Goal: Find specific page/section

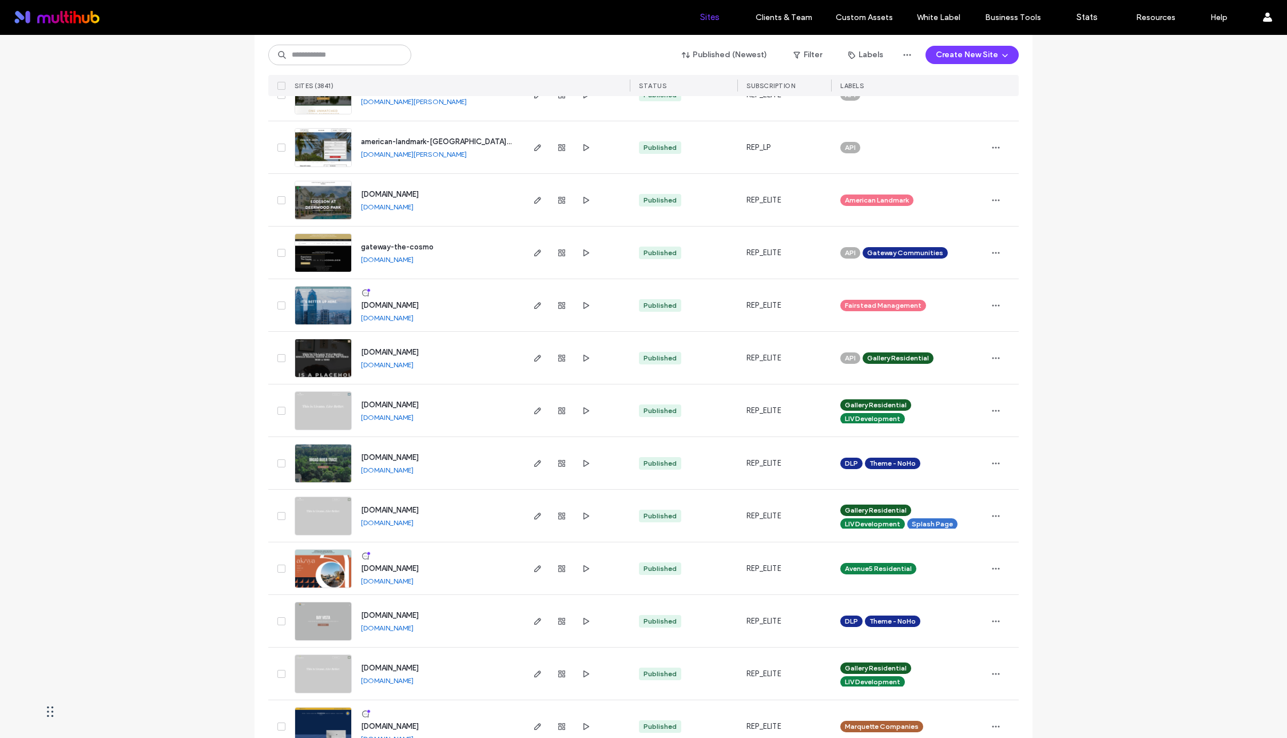
scroll to position [716, 0]
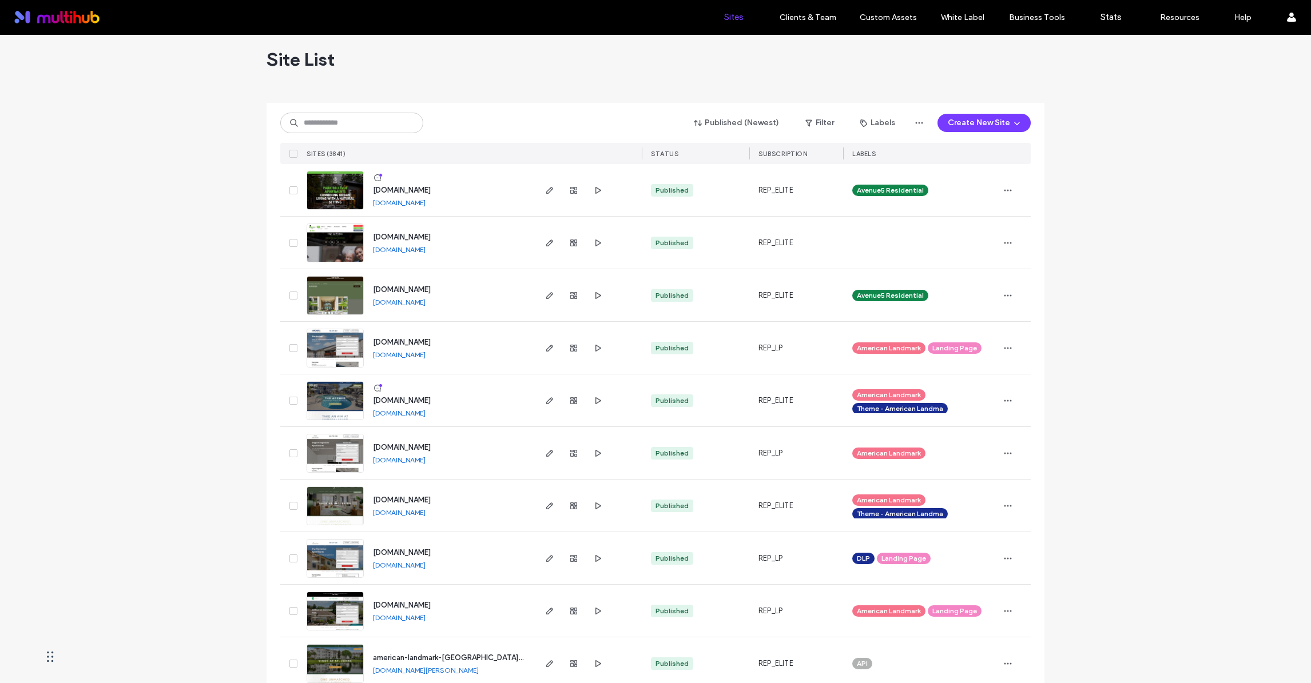
scroll to position [12, 0]
